Goal: Task Accomplishment & Management: Check status

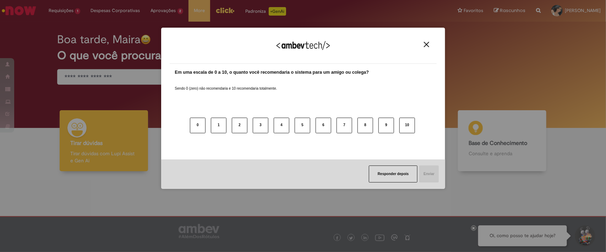
click at [424, 46] on img "Close" at bounding box center [426, 44] width 5 height 5
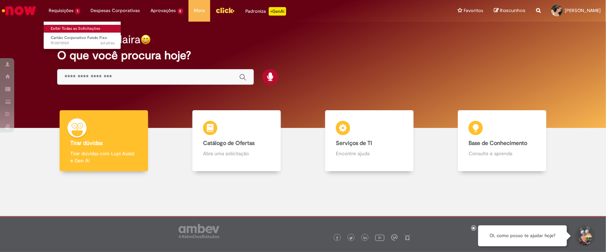
click at [63, 29] on link "Exibir Todas as Solicitações" at bounding box center [83, 29] width 78 height 8
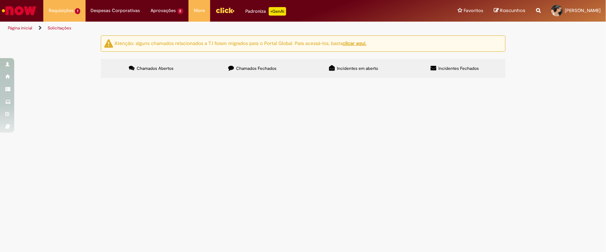
click at [263, 73] on label "Chamados Fechados" at bounding box center [252, 68] width 101 height 19
click at [0, 0] on link "2" at bounding box center [0, 0] width 0 height 0
click at [0, 0] on span "Solicito cartão de fundo fixo para área de qualidade e processo" at bounding box center [0, 0] width 0 height 0
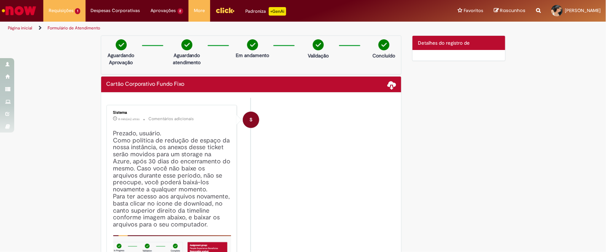
click at [439, 45] on span "Detalhes do registro de" at bounding box center [444, 43] width 52 height 6
click at [387, 86] on span at bounding box center [391, 85] width 9 height 9
click at [388, 87] on span at bounding box center [391, 85] width 9 height 9
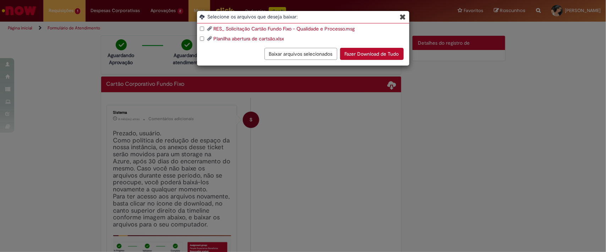
click at [375, 50] on button "Fazer Download de Tudo" at bounding box center [372, 54] width 64 height 12
click at [401, 15] on icon "Blob Storage Download Modal" at bounding box center [403, 16] width 6 height 7
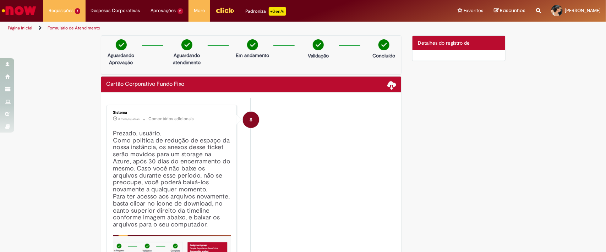
click at [363, 153] on li "S Sistema 8 mês(es) atrás 8 meses atrás Comentários adicionais Prezado, usuário…" at bounding box center [251, 216] width 290 height 222
click at [388, 84] on span at bounding box center [391, 85] width 9 height 9
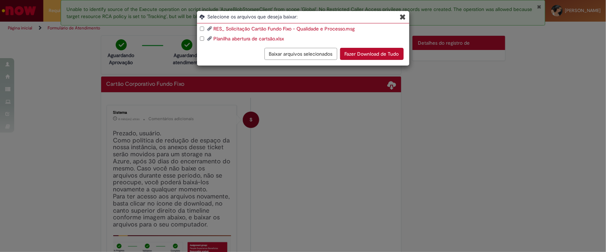
click at [357, 51] on button "Fazer Download de Tudo" at bounding box center [372, 54] width 64 height 12
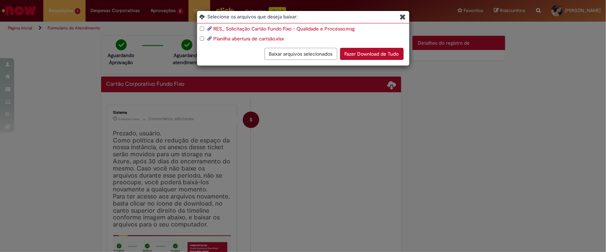
click at [365, 54] on button "Fazer Download de Tudo" at bounding box center [372, 54] width 64 height 12
click at [402, 17] on icon "Blob Storage Download Modal" at bounding box center [403, 16] width 6 height 7
